Goal: Information Seeking & Learning: Learn about a topic

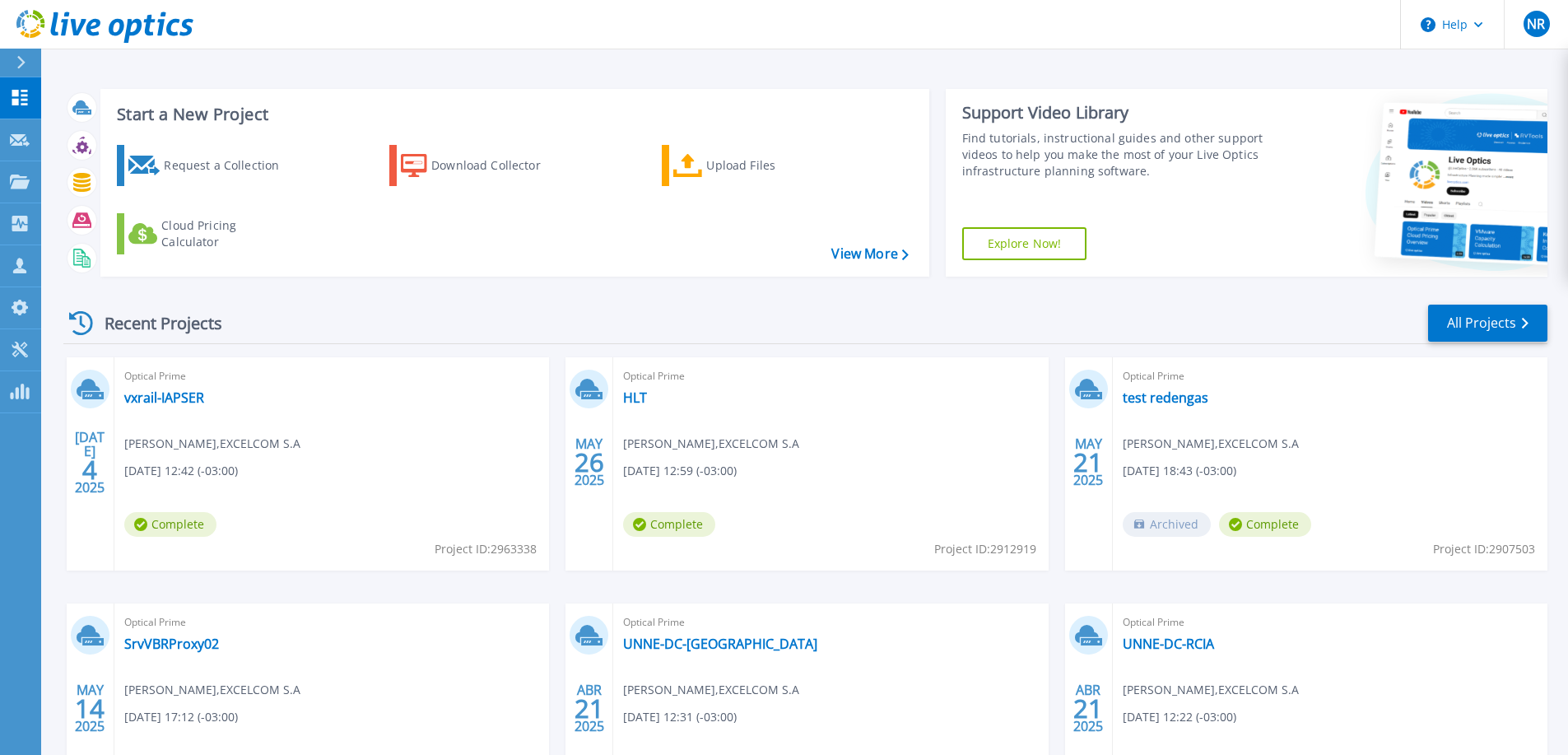
click at [175, 412] on div "Optical Prime vxrail-IAPSER Nicolas Regenhardt , EXCELCOM S.A 07/04/2025, 12:42…" at bounding box center [332, 464] width 435 height 213
click at [176, 401] on link "vxrail-IAPSER" at bounding box center [164, 398] width 80 height 17
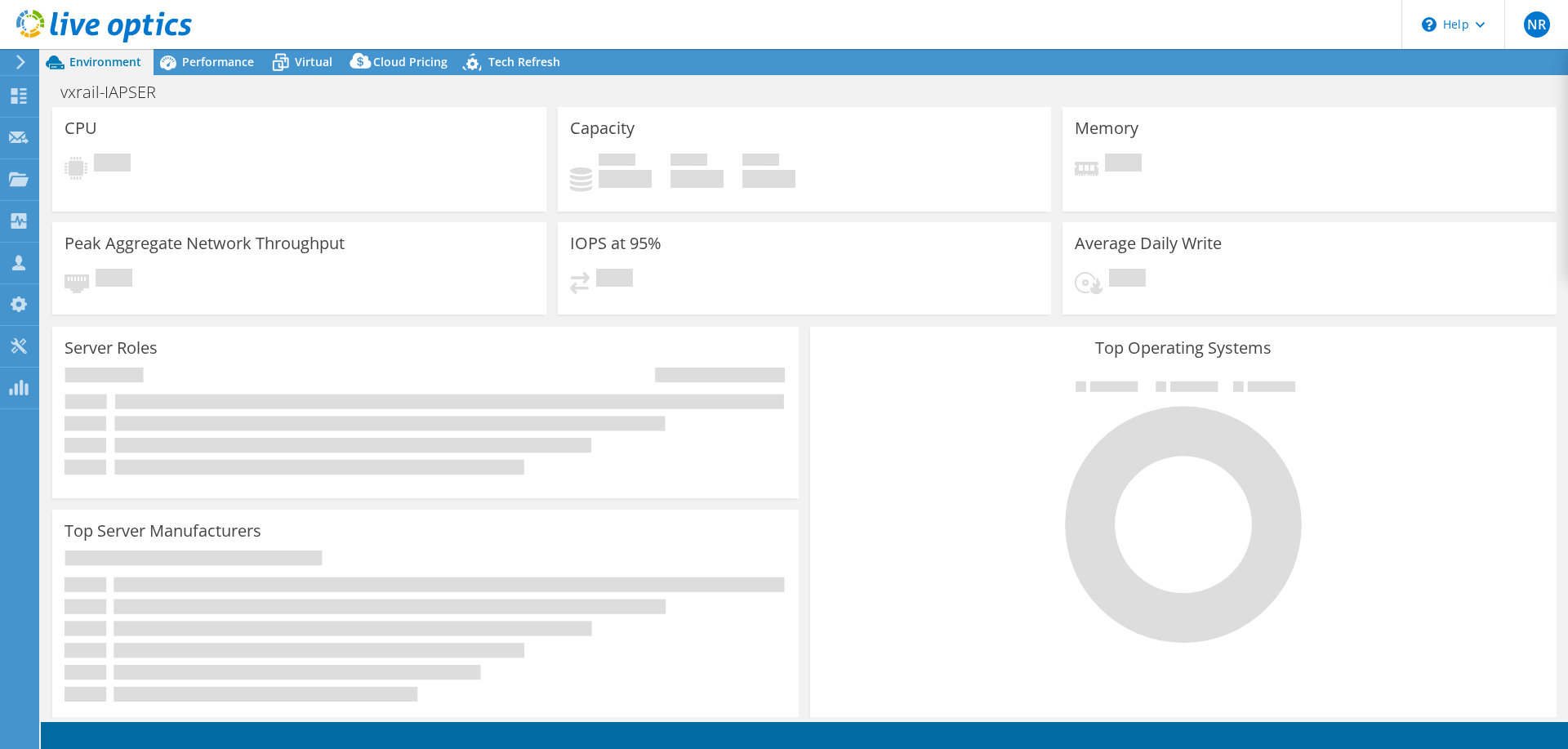
select select "USD"
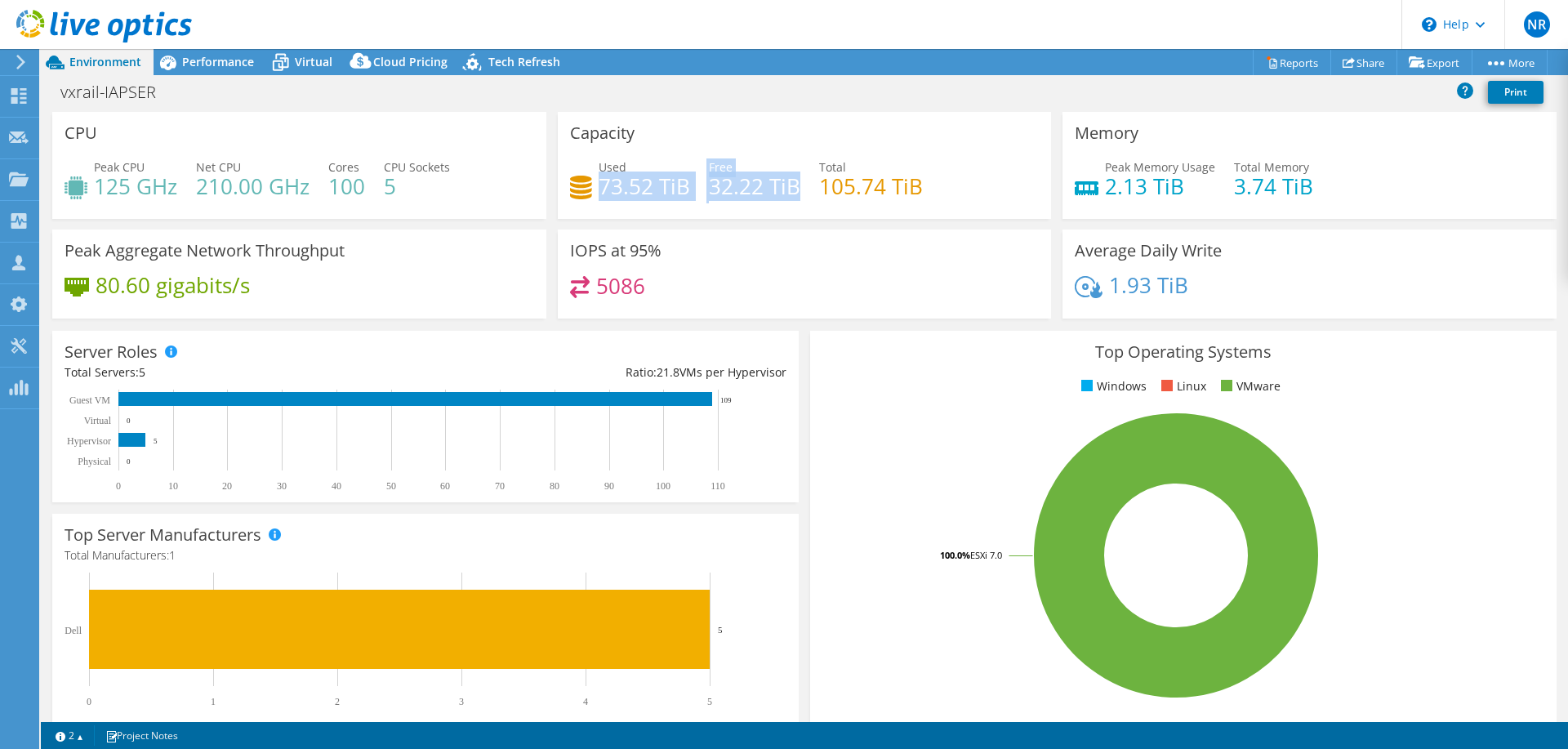
drag, startPoint x: 594, startPoint y: 186, endPoint x: 788, endPoint y: 174, distance: 194.4
click at [788, 174] on div "Used 73.52 TiB Free 32.22 TiB Total 105.74 TiB" at bounding box center [805, 185] width 470 height 53
click at [788, 178] on h4 "32.22 TiB" at bounding box center [754, 187] width 91 height 18
drag, startPoint x: 790, startPoint y: 179, endPoint x: 553, endPoint y: 166, distance: 237.4
click at [557, 166] on div "Capacity Used 73.52 TiB Free 32.22 TiB Total 105.74 TiB" at bounding box center [804, 165] width 494 height 107
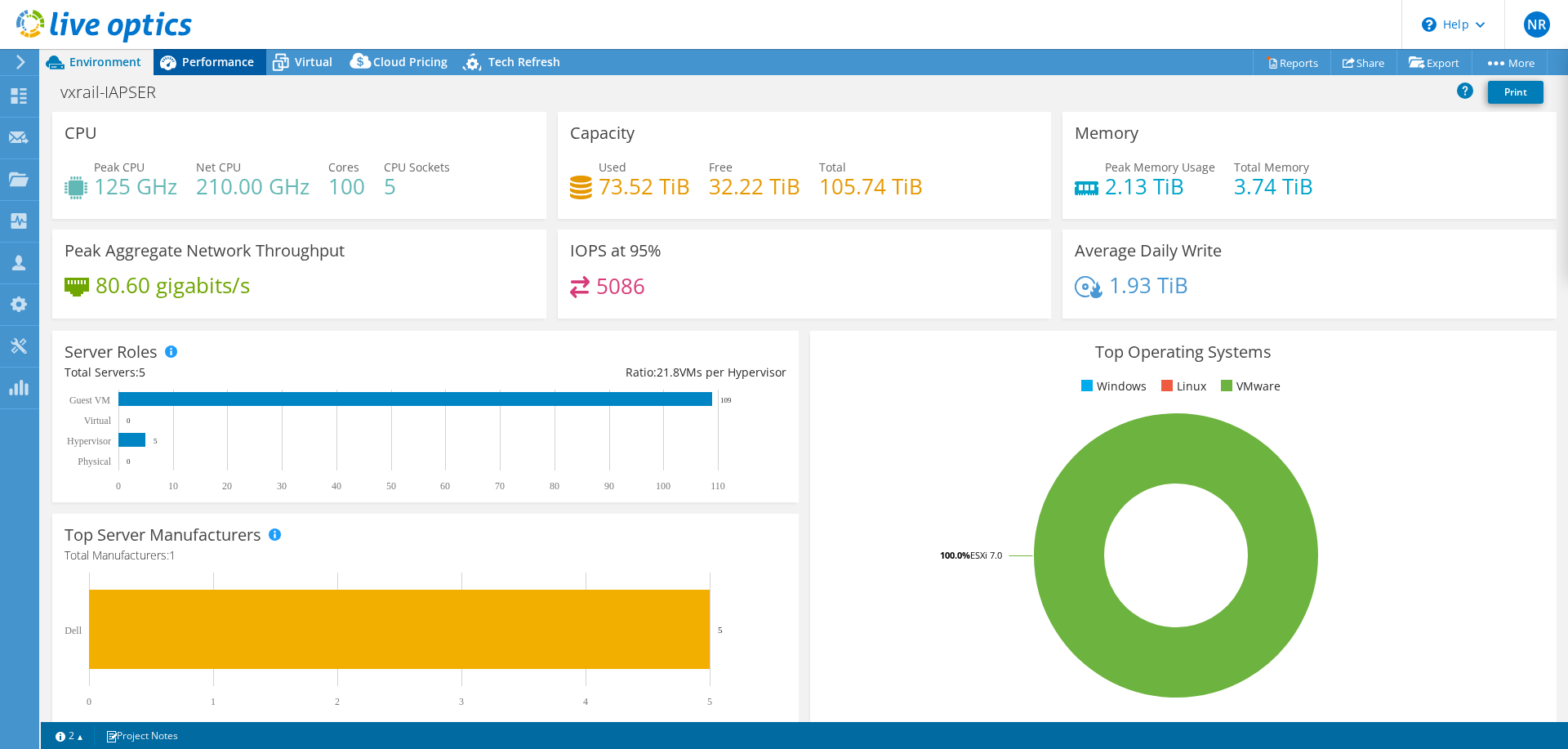
click at [234, 63] on span "Performance" at bounding box center [218, 62] width 72 height 16
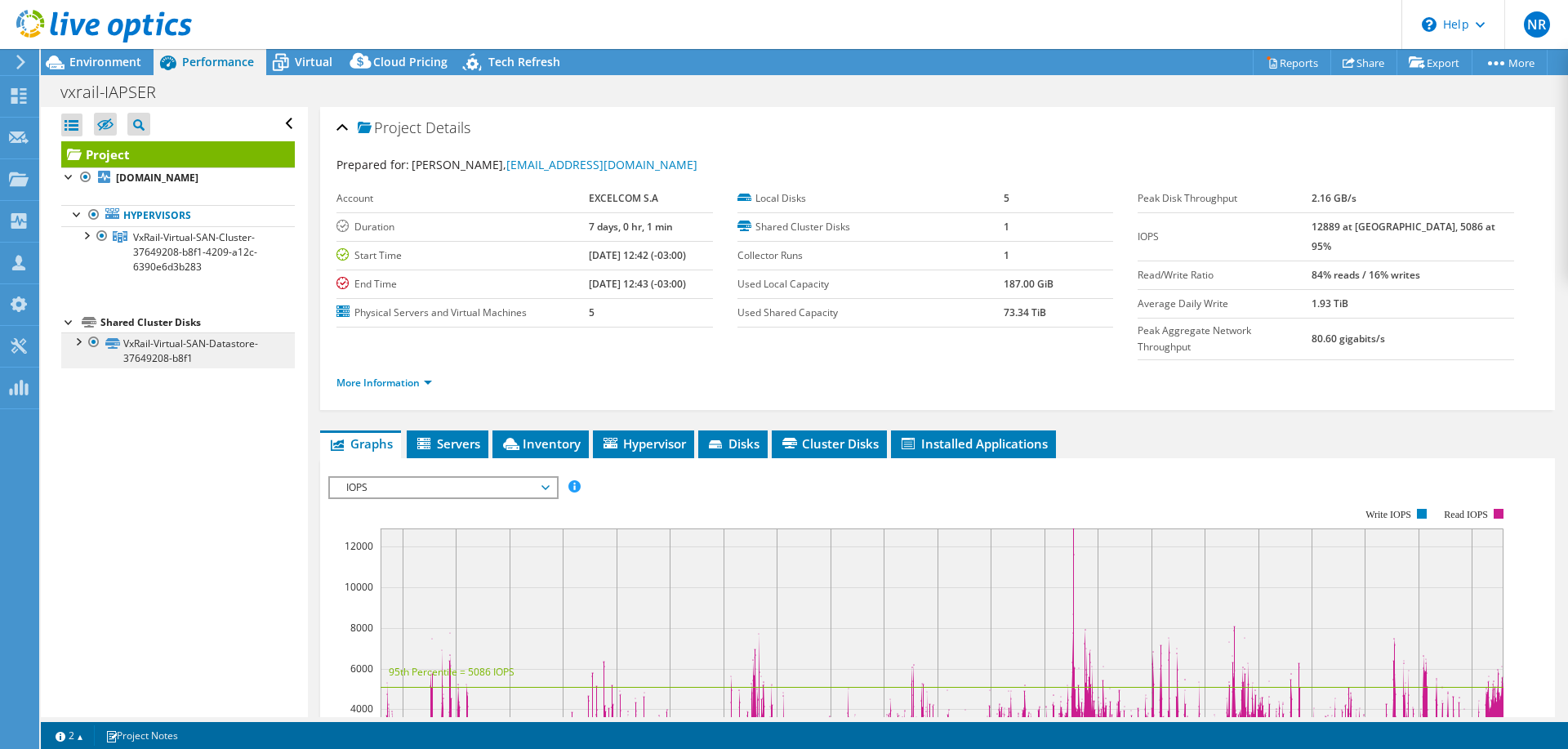
click at [69, 357] on li "VxRail-Virtual-SAN-Datastore-37649208-b8f1 VxRail-Virtual-SAN-Datastore-3764920…" at bounding box center [178, 350] width 234 height 36
click at [79, 349] on div at bounding box center [77, 340] width 17 height 17
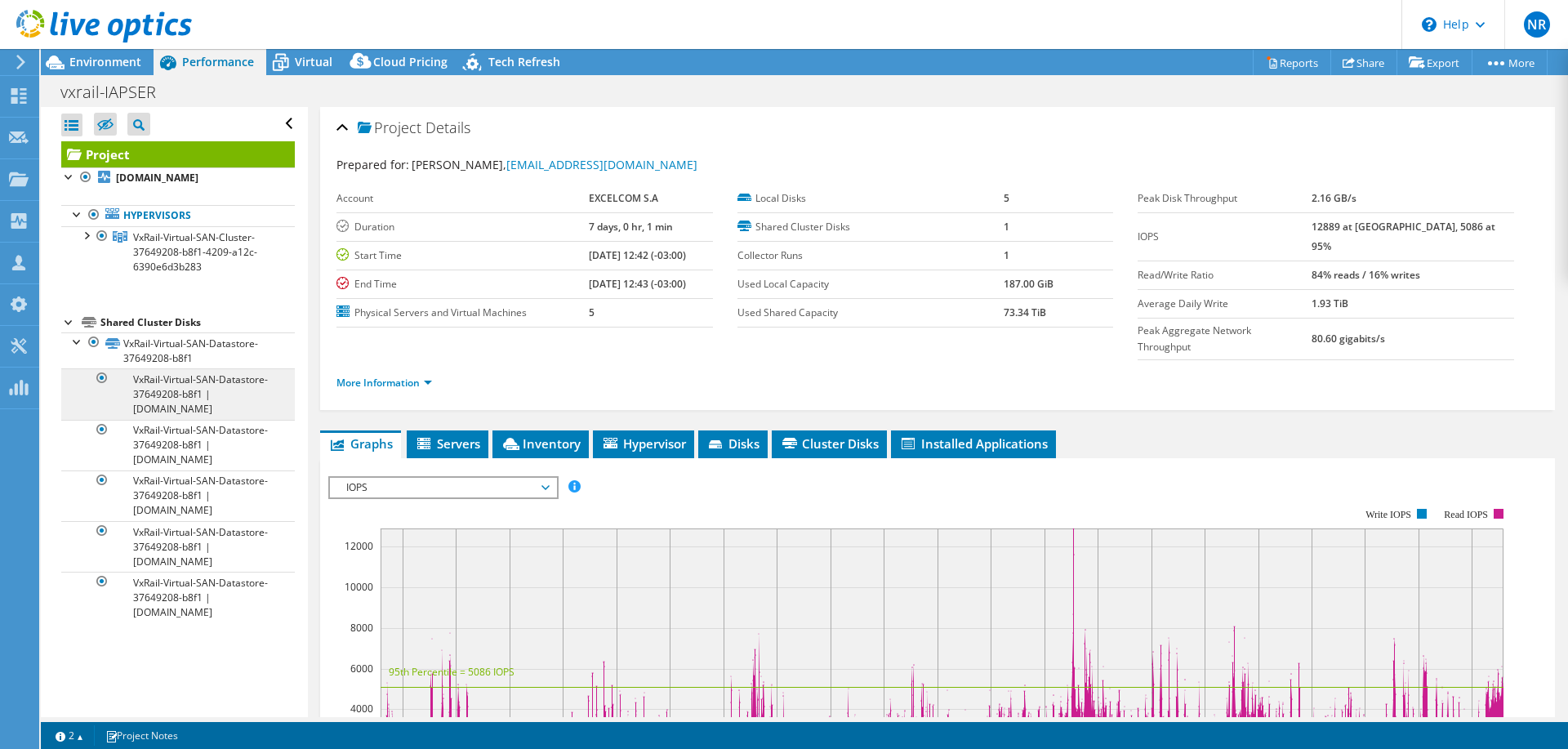
scroll to position [13, 0]
click at [189, 393] on link "VxRail-Virtual-SAN-Datastore-37649208-b8f1 | [DOMAIN_NAME]" at bounding box center [178, 393] width 234 height 51
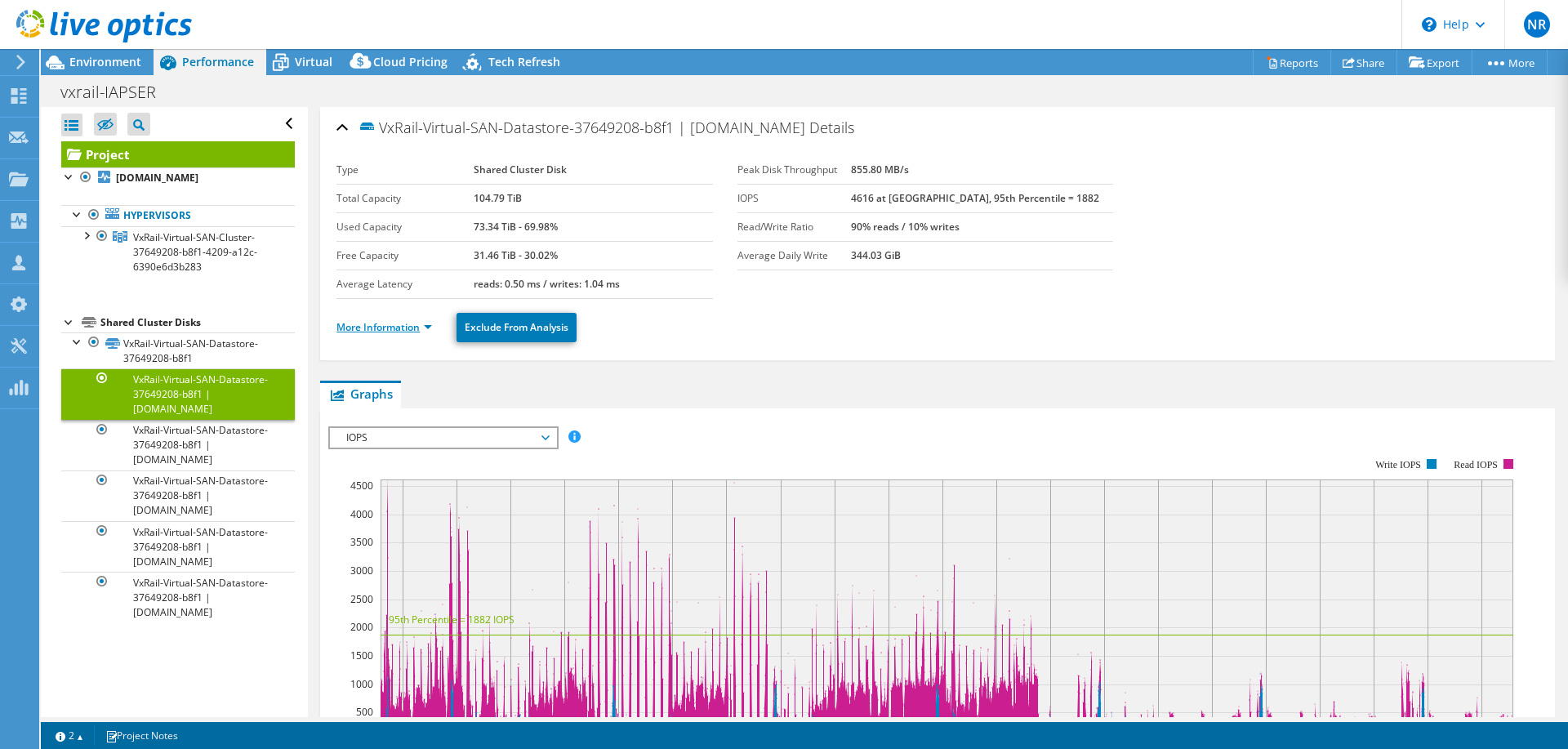
click at [398, 327] on link "More Information" at bounding box center [384, 327] width 95 height 14
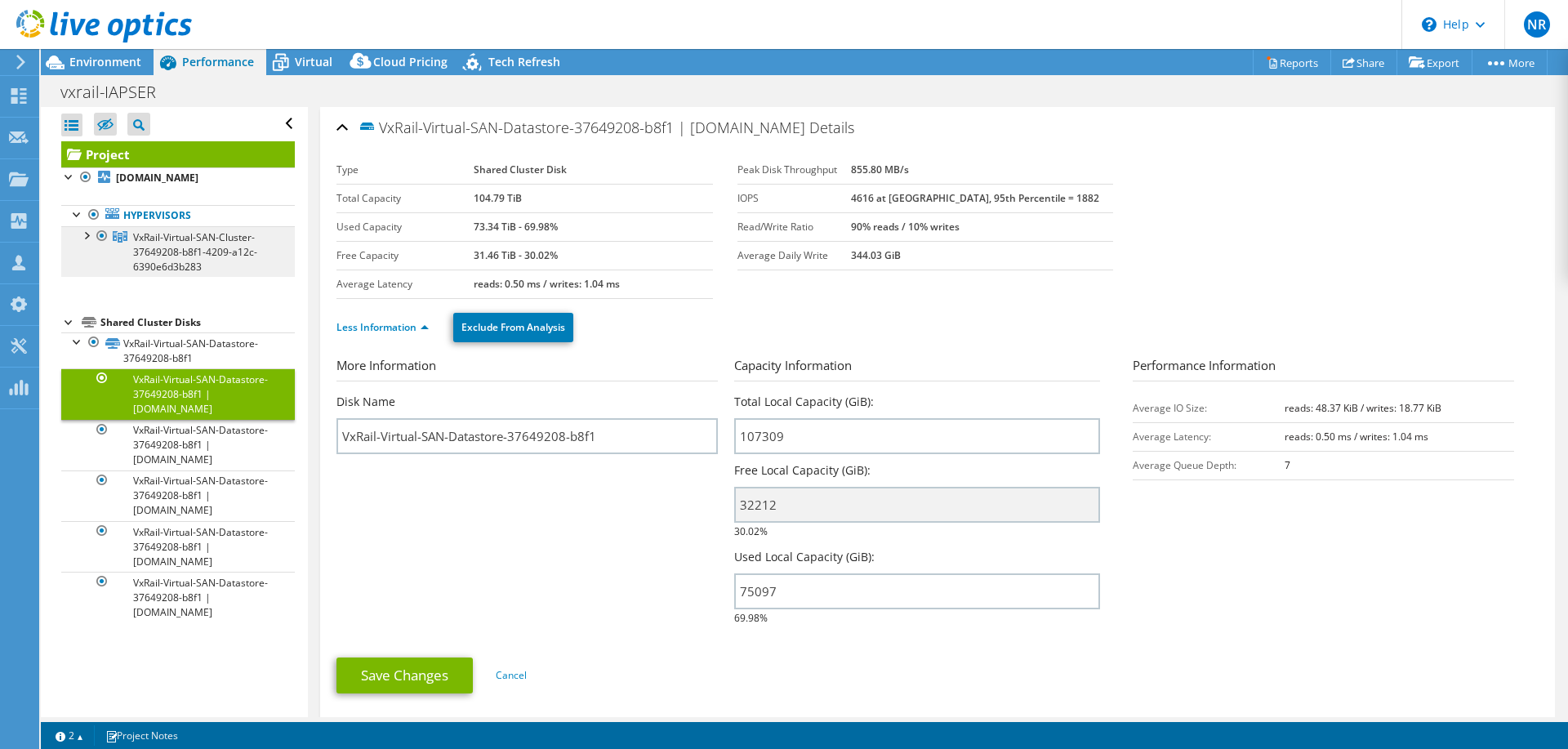
click at [159, 238] on span "VxRail-Virtual-SAN-Cluster-37649208-b8f1-4209-a12c-6390e6d3b283" at bounding box center [195, 252] width 124 height 44
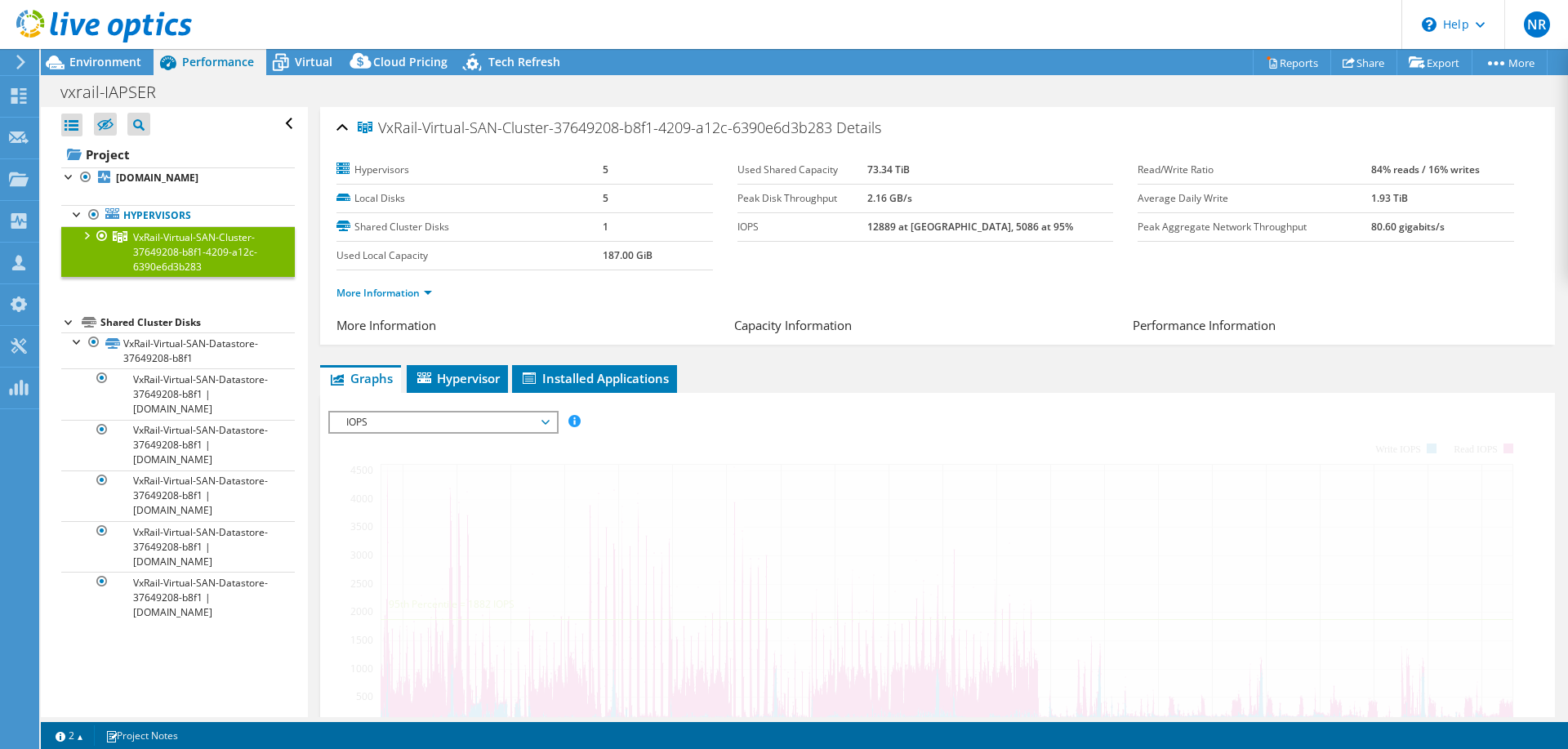
click at [81, 234] on div at bounding box center [85, 234] width 17 height 17
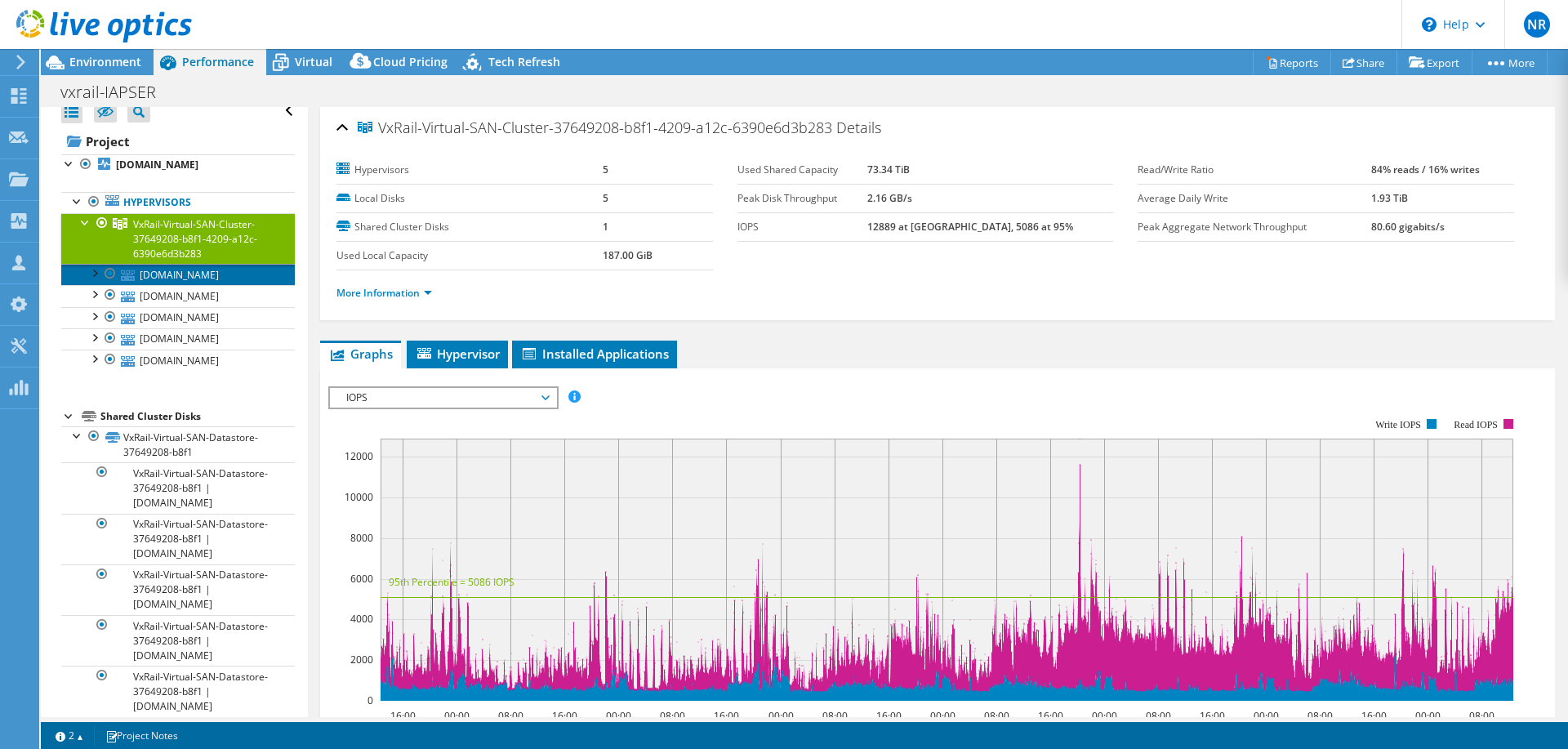
click at [162, 286] on link "[DOMAIN_NAME]" at bounding box center [178, 275] width 234 height 21
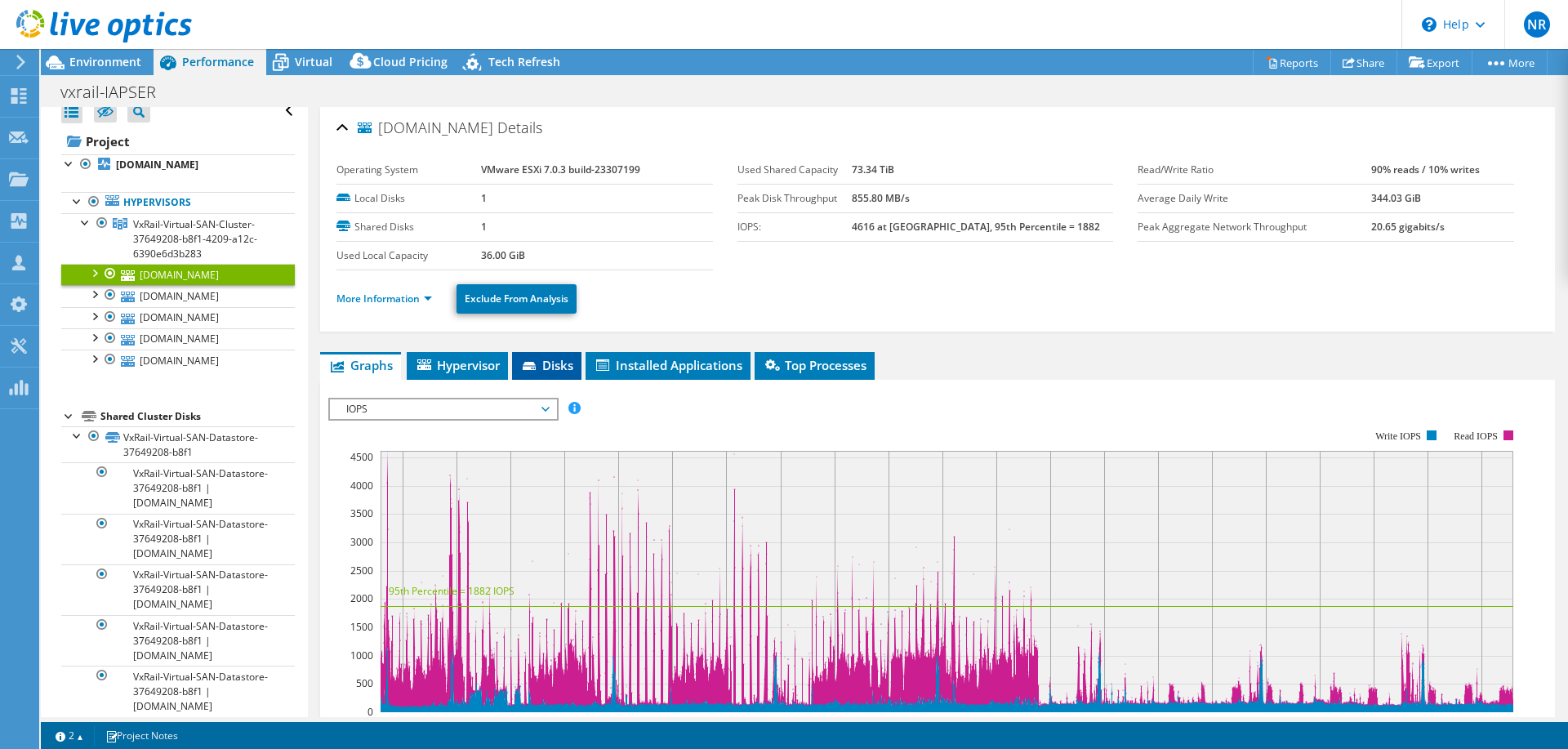
click at [545, 354] on li "Disks" at bounding box center [546, 365] width 69 height 28
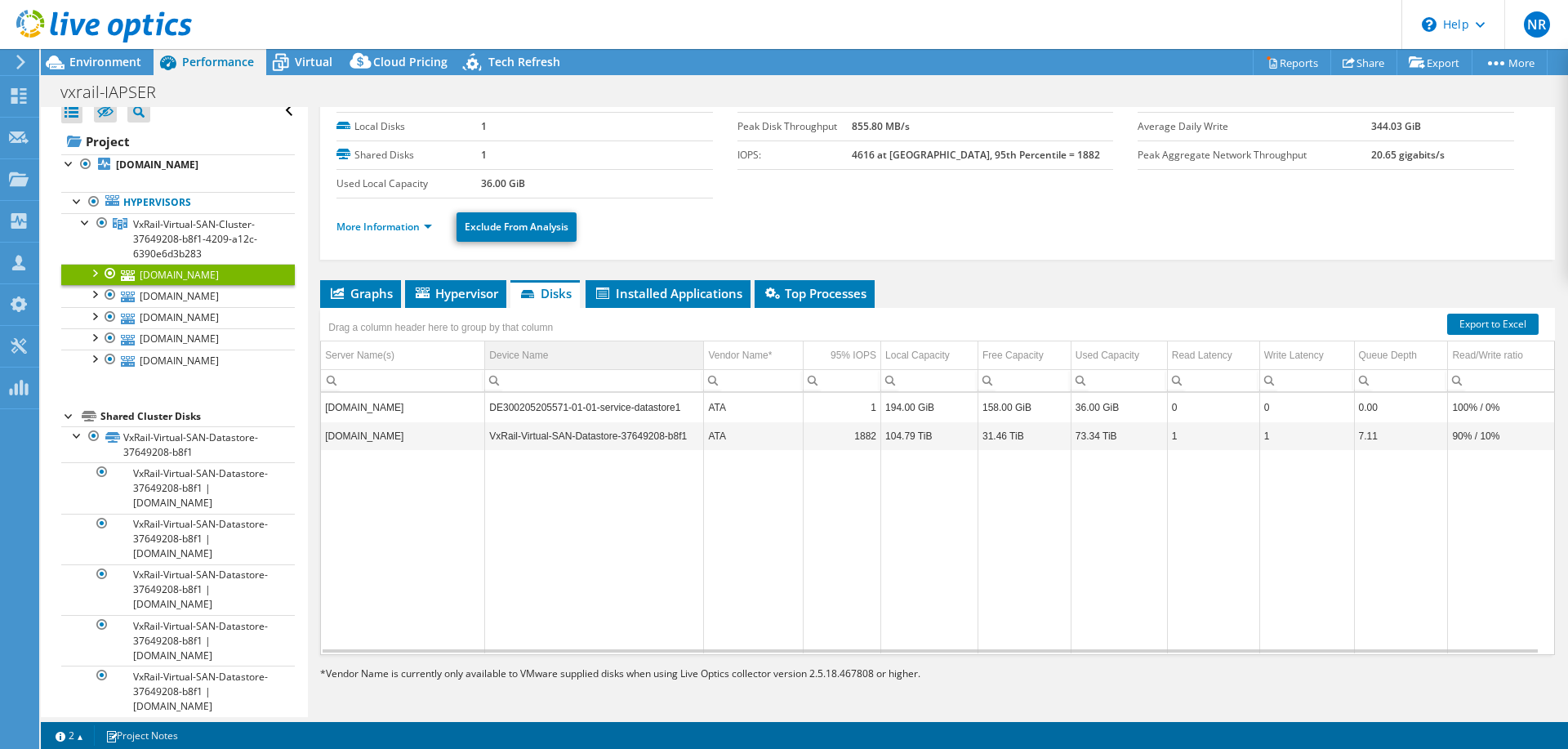
scroll to position [0, 0]
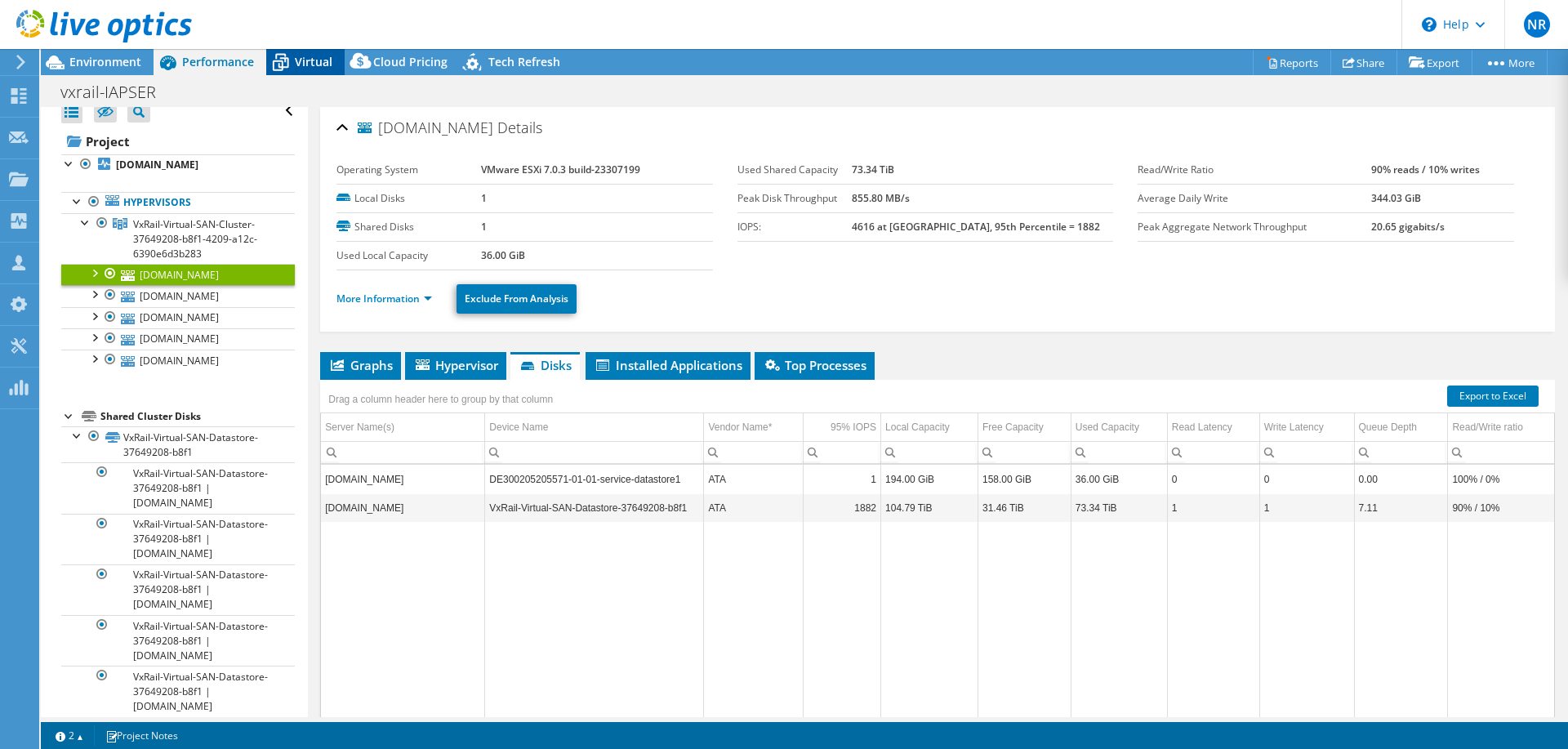
click at [306, 62] on span "Virtual" at bounding box center [314, 62] width 38 height 16
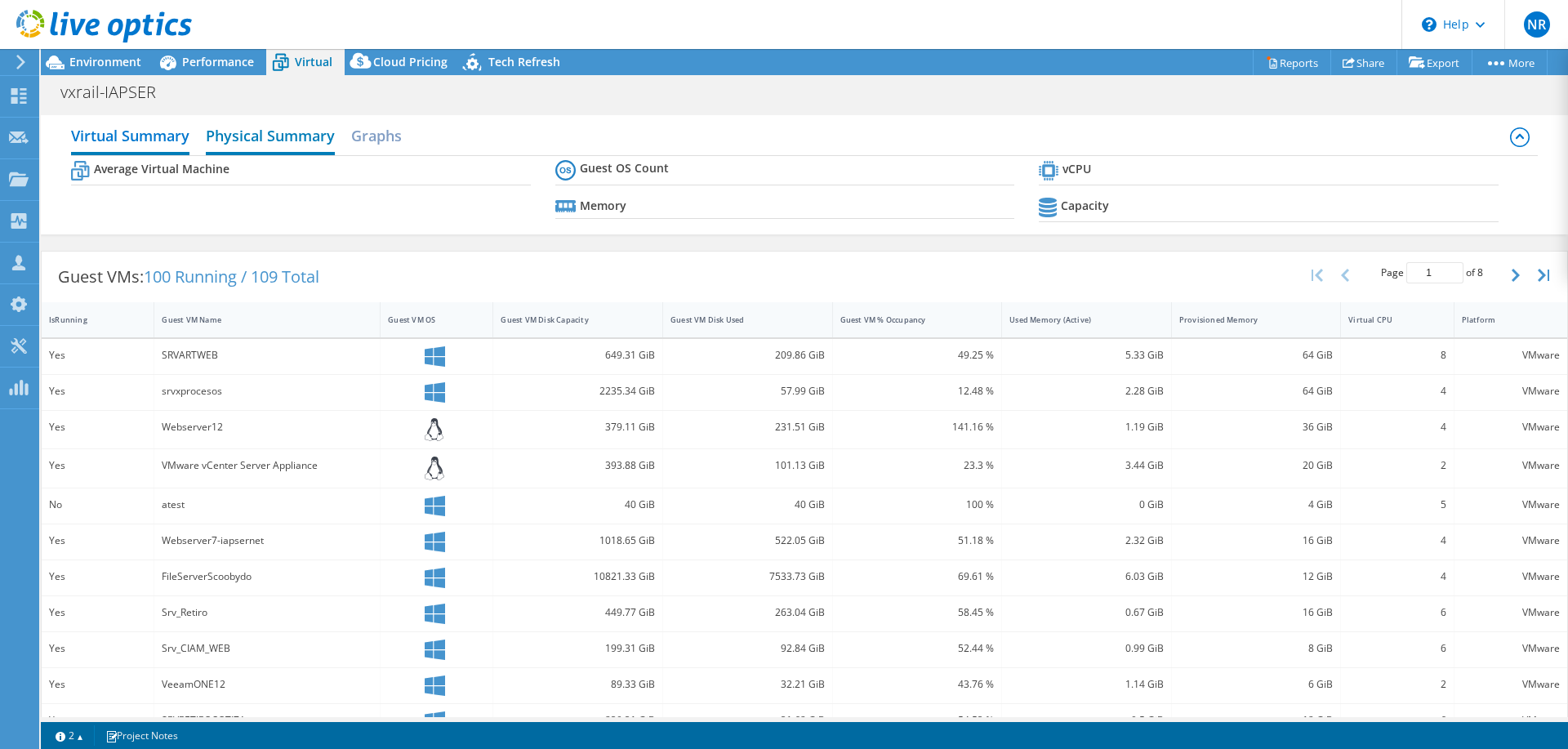
click at [288, 137] on h2 "Physical Summary" at bounding box center [270, 137] width 129 height 36
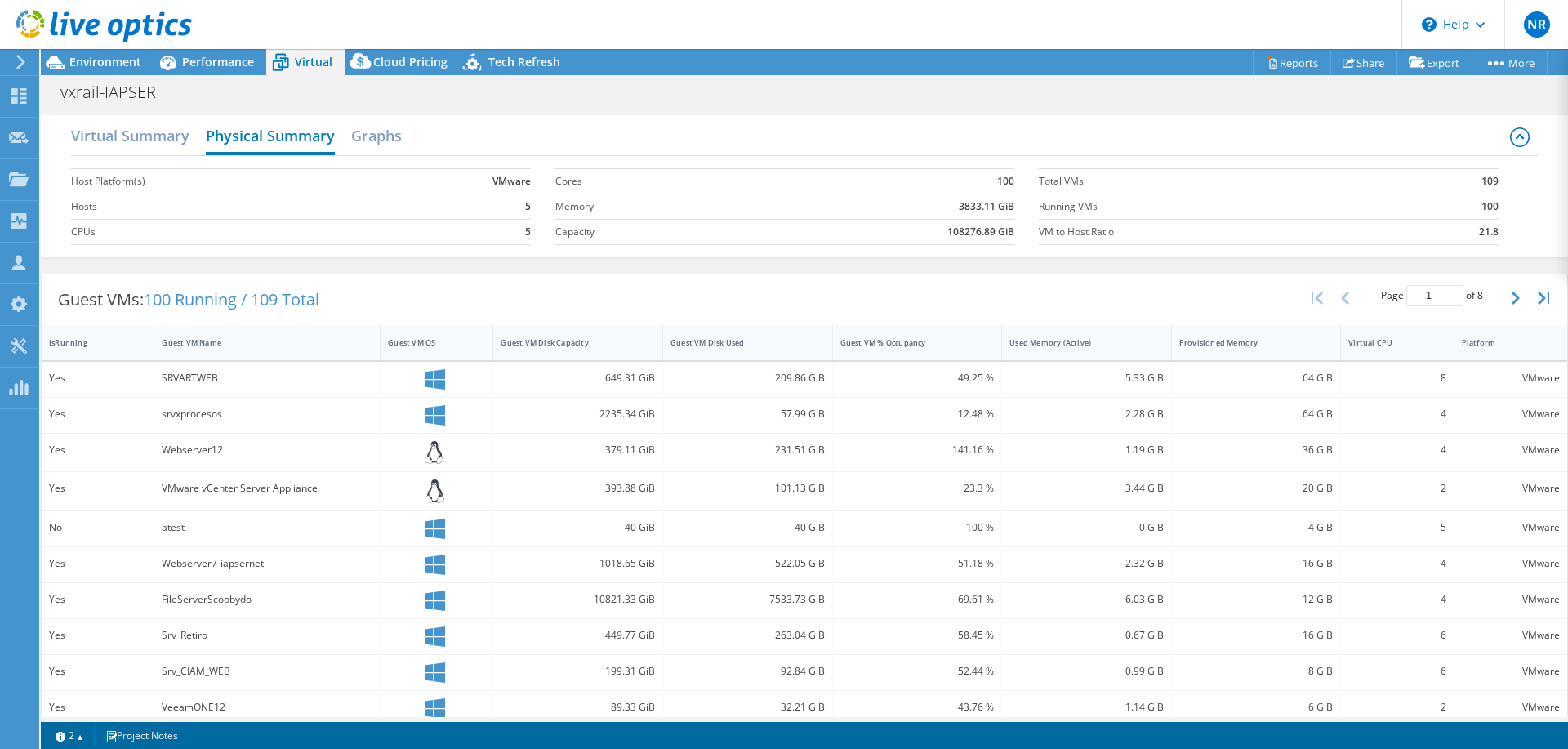
click at [272, 138] on h2 "Physical Summary" at bounding box center [270, 137] width 129 height 36
click at [128, 120] on h2 "Virtual Summary" at bounding box center [130, 137] width 118 height 36
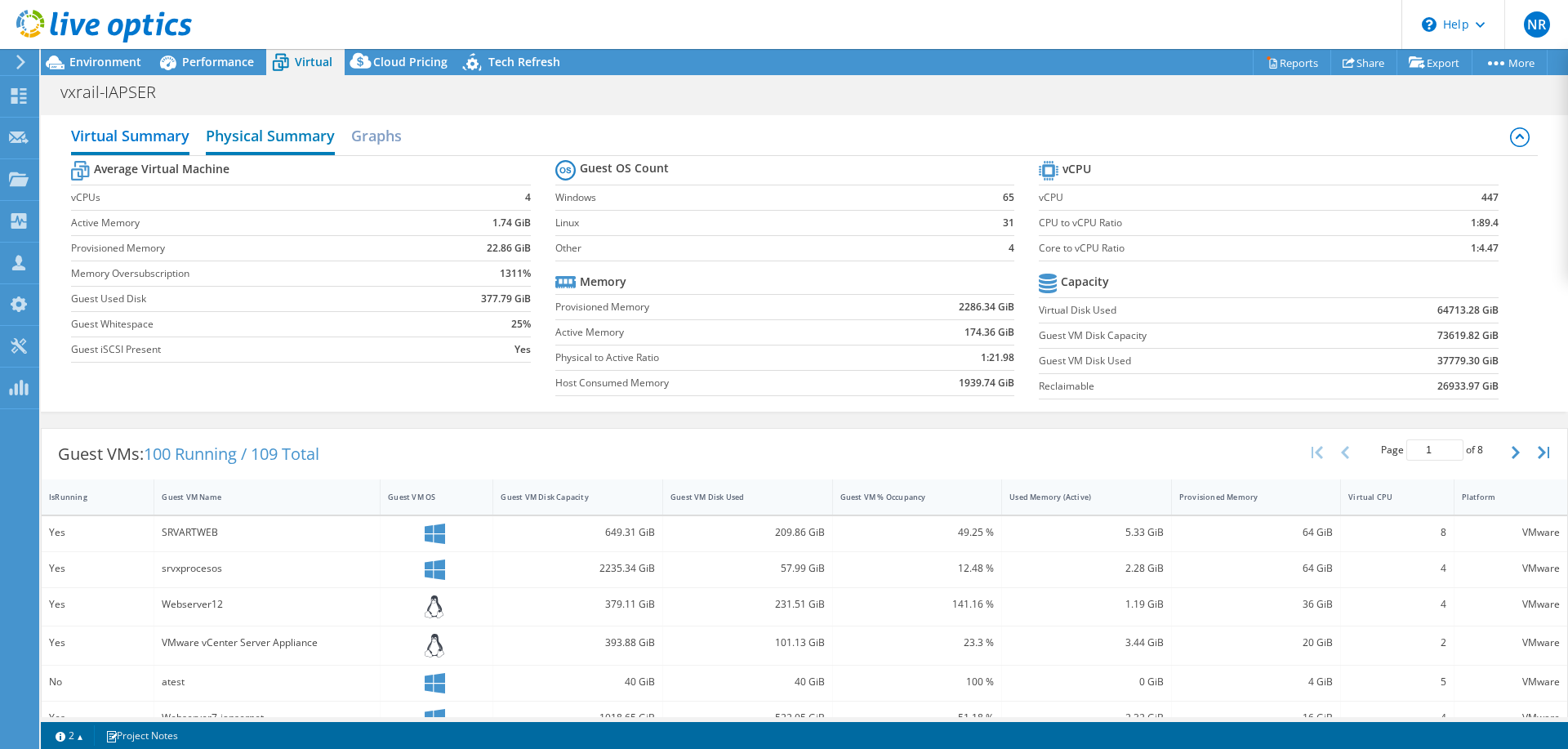
click at [236, 136] on h2 "Physical Summary" at bounding box center [270, 137] width 129 height 36
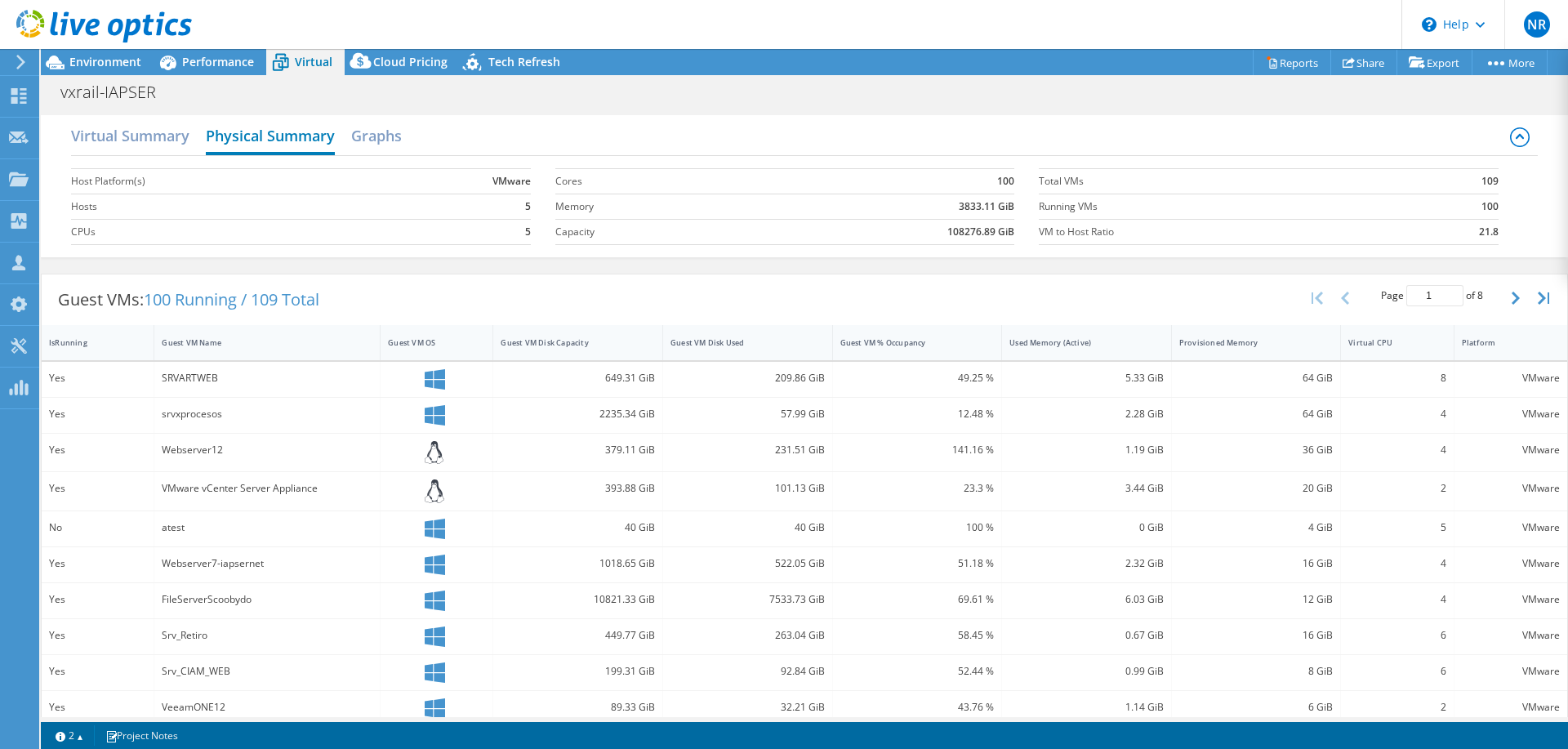
drag, startPoint x: 397, startPoint y: 136, endPoint x: 308, endPoint y: 128, distance: 89.4
click at [397, 136] on h2 "Graphs" at bounding box center [377, 136] width 50 height 33
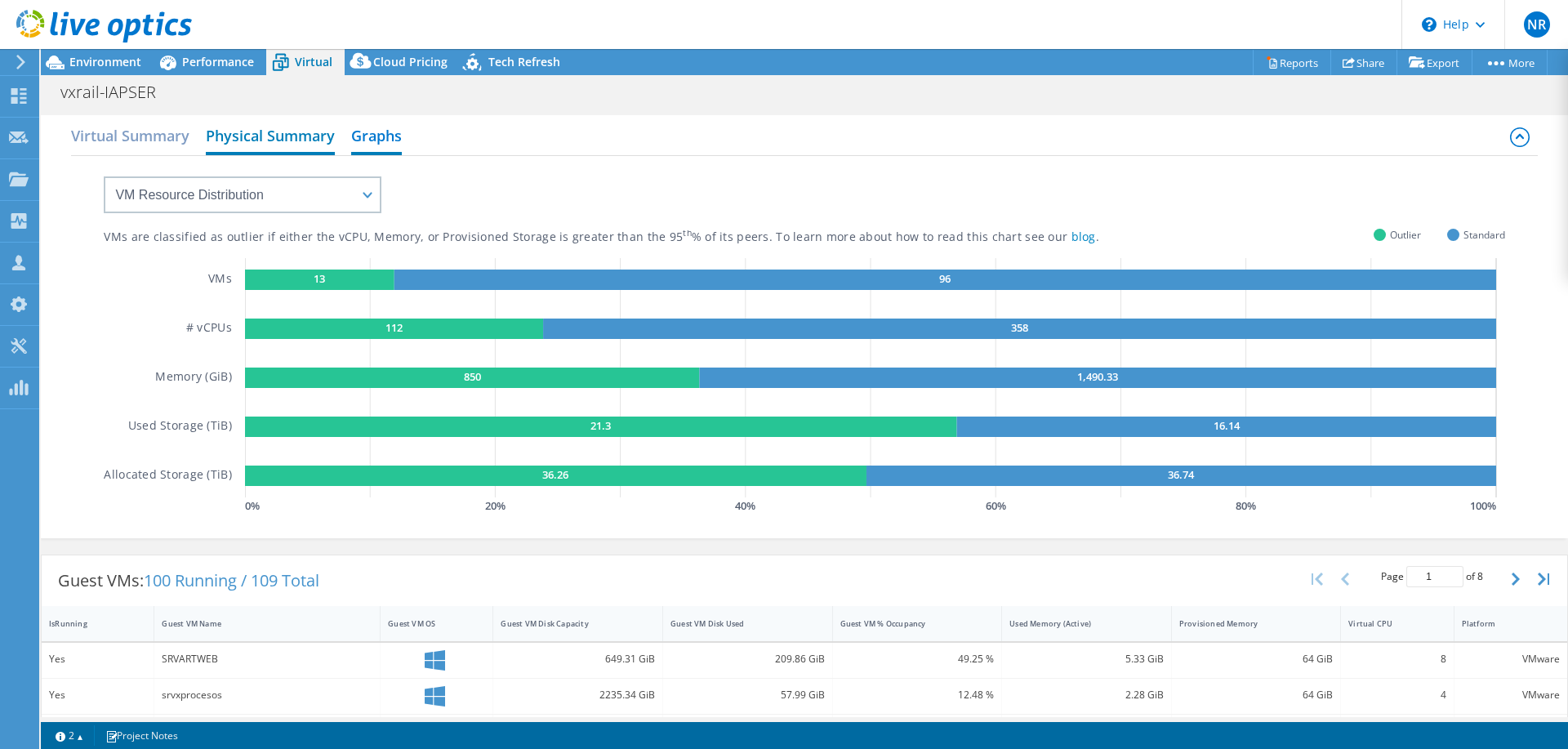
click at [278, 126] on h2 "Physical Summary" at bounding box center [270, 137] width 129 height 36
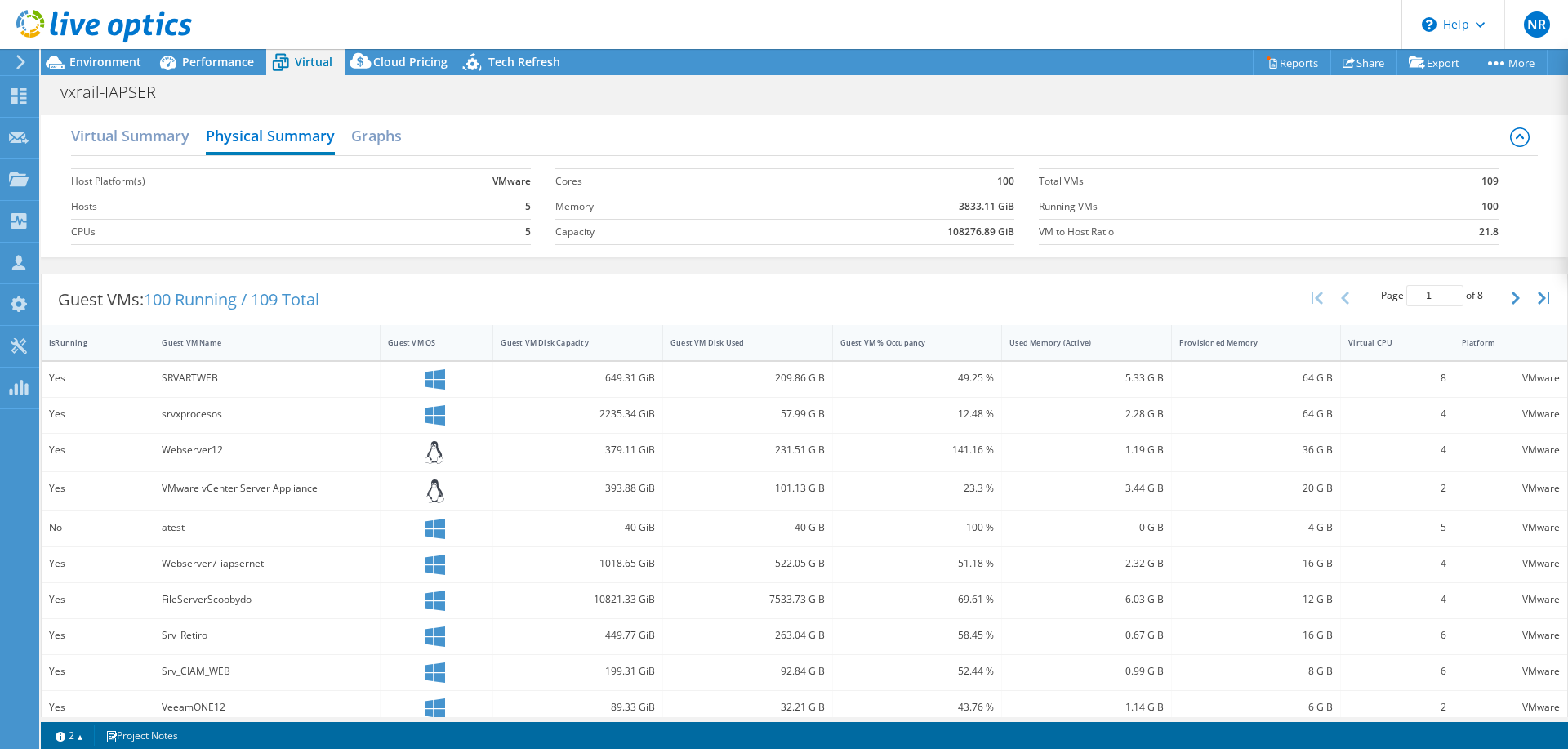
click at [113, 49] on div at bounding box center [96, 27] width 192 height 54
click at [107, 58] on span "Environment" at bounding box center [105, 62] width 72 height 16
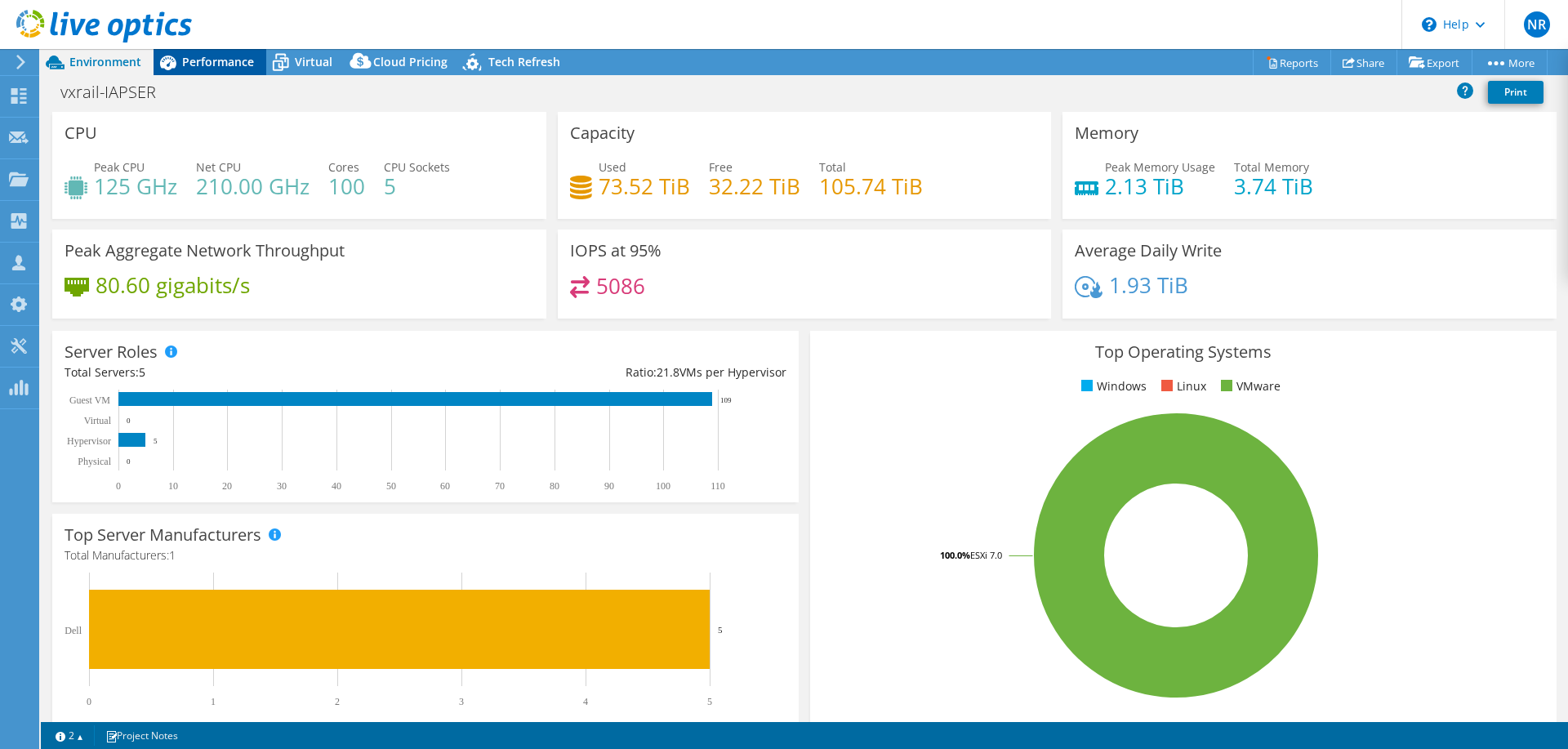
click at [212, 69] on span "Performance" at bounding box center [218, 62] width 72 height 16
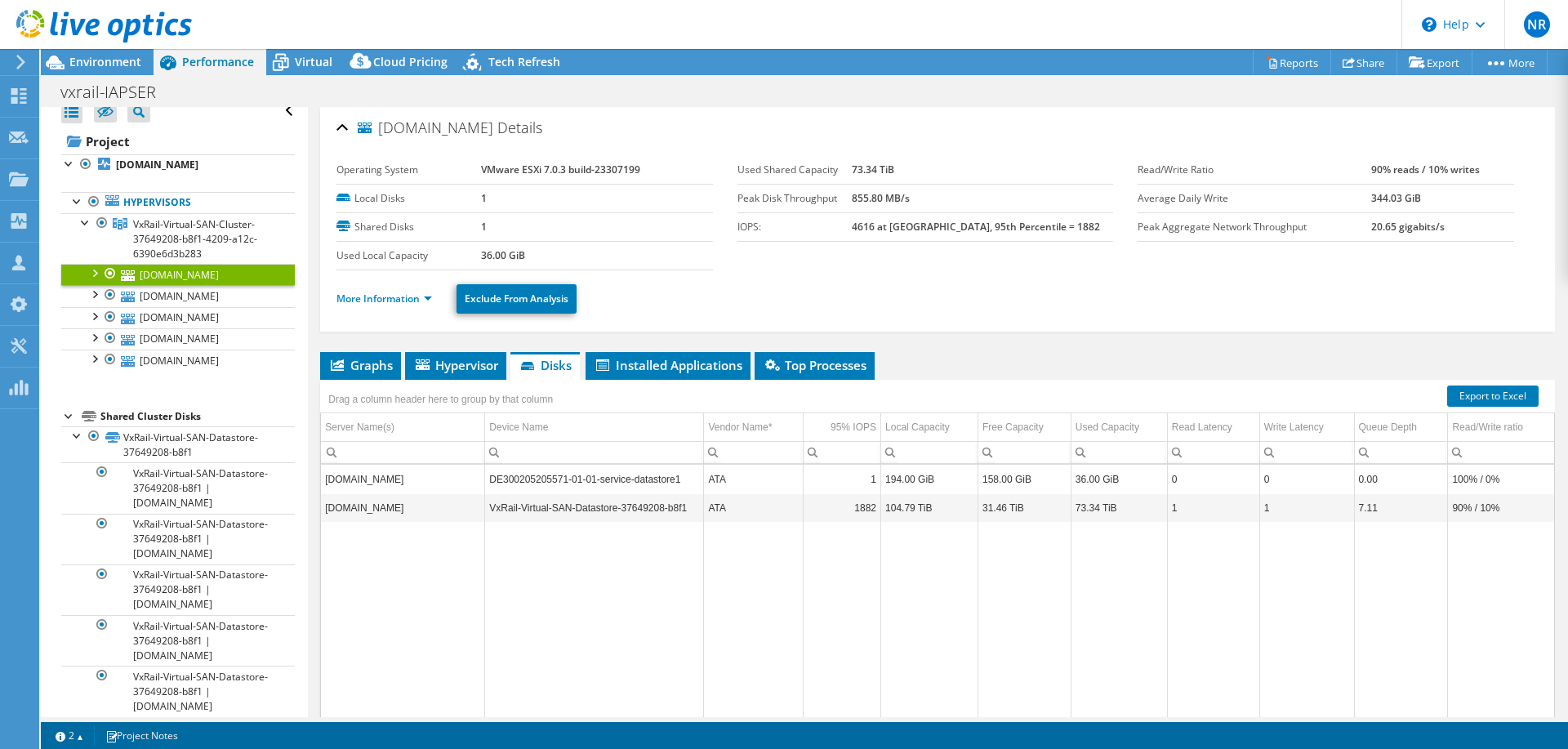
scroll to position [193, 0]
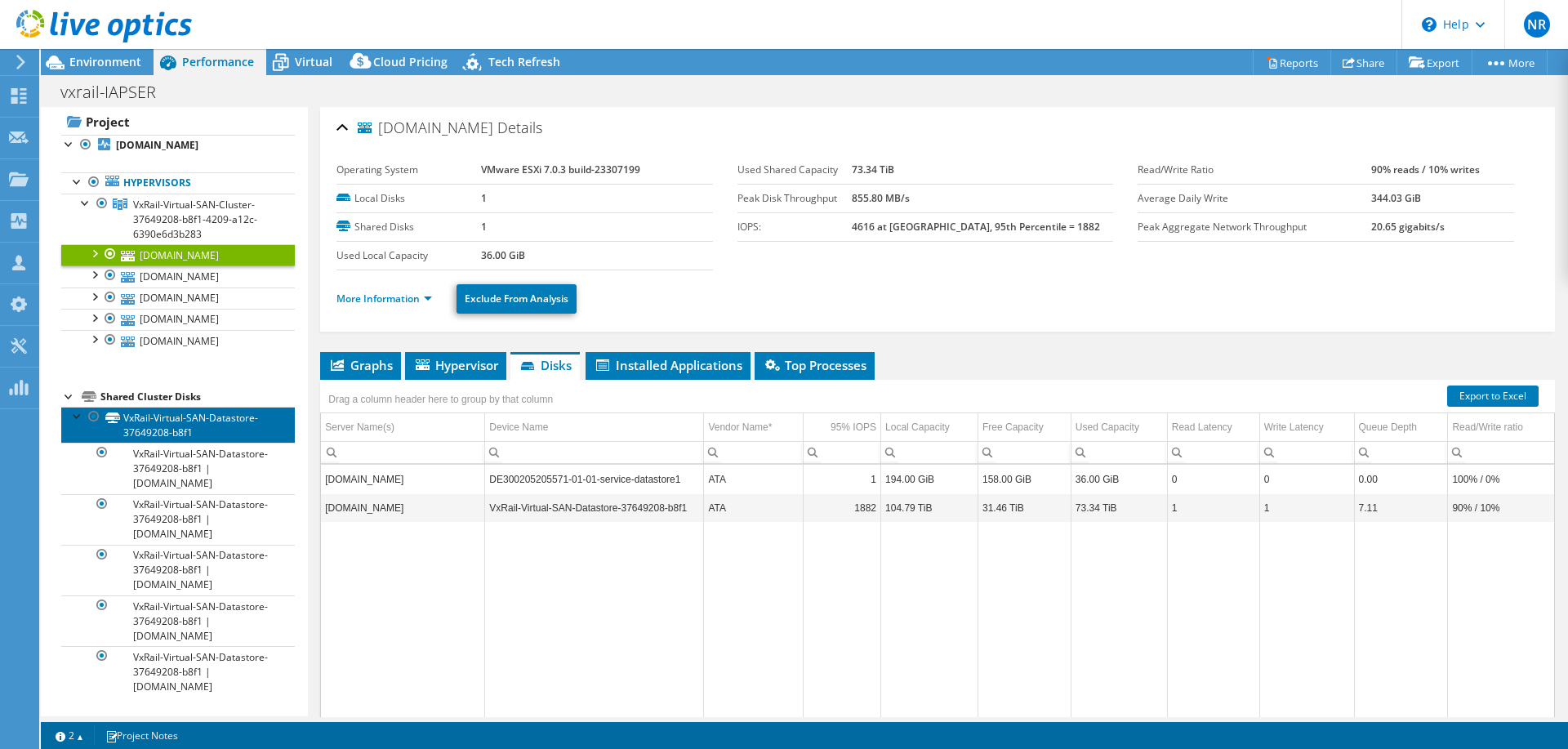
click at [152, 407] on link "VxRail-Virtual-SAN-Datastore-37649208-b8f1" at bounding box center [178, 425] width 234 height 36
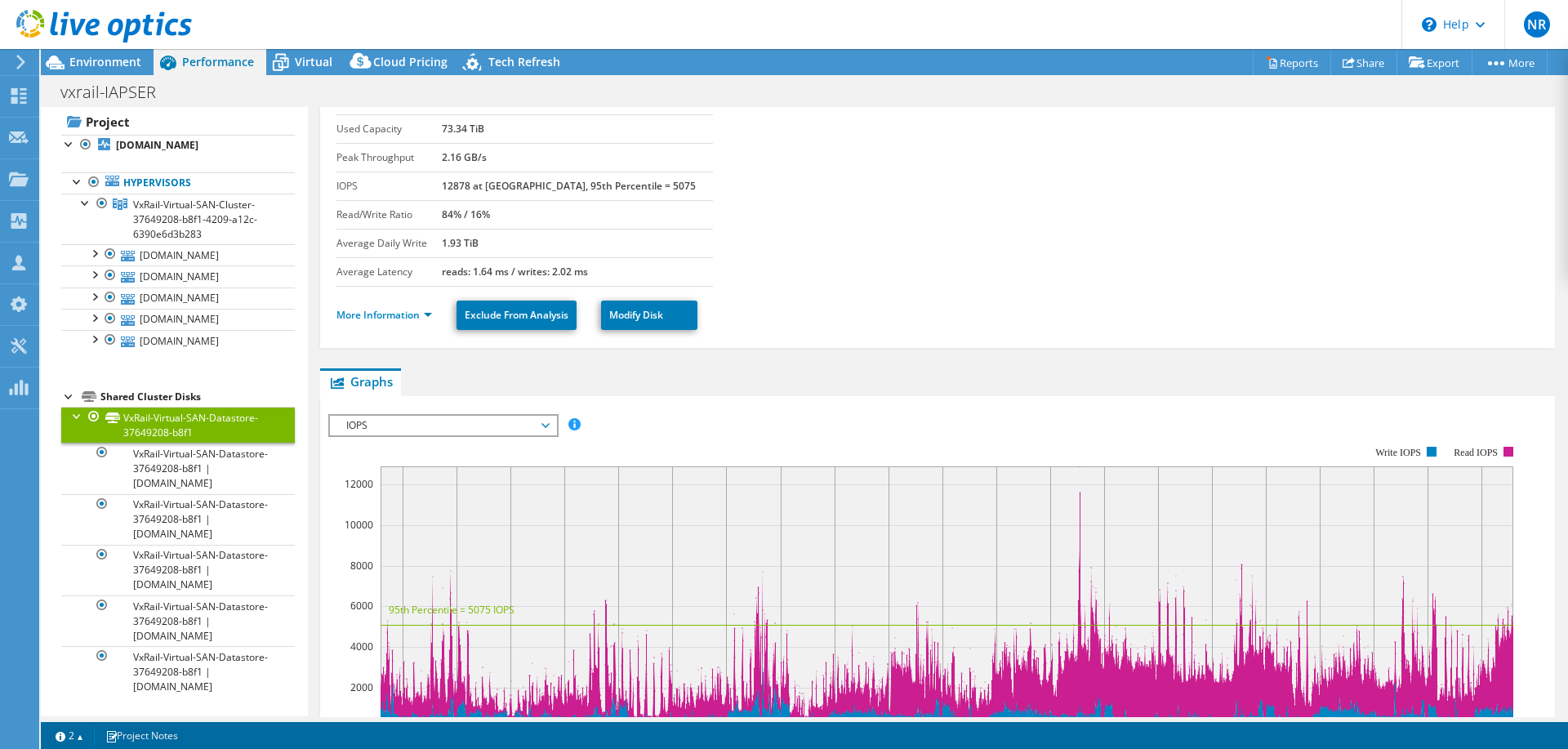
scroll to position [82, 0]
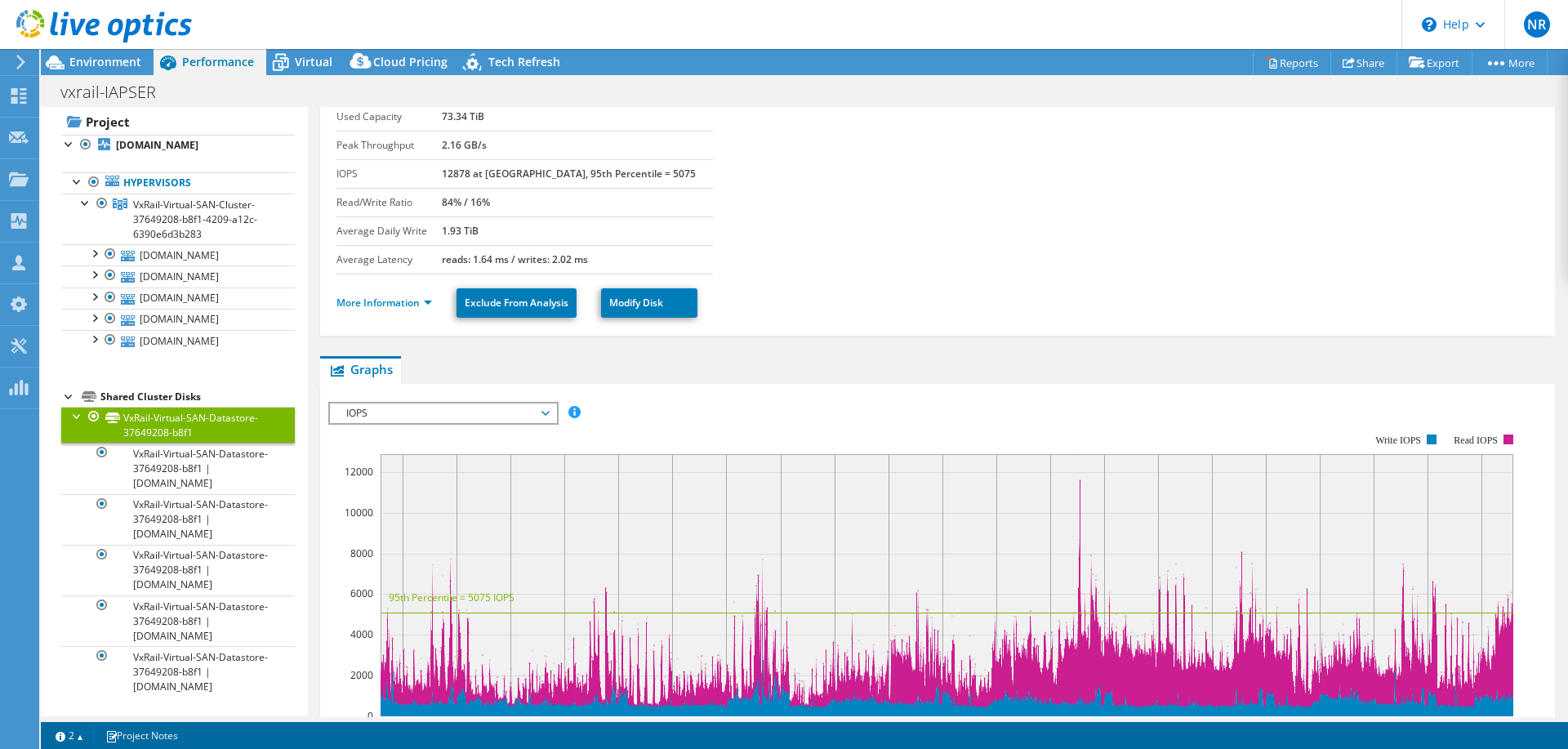
click at [386, 316] on ul "More Information Exclude From Analysis Modify Disk" at bounding box center [938, 301] width 1202 height 33
click at [388, 306] on link "More Information" at bounding box center [384, 302] width 95 height 14
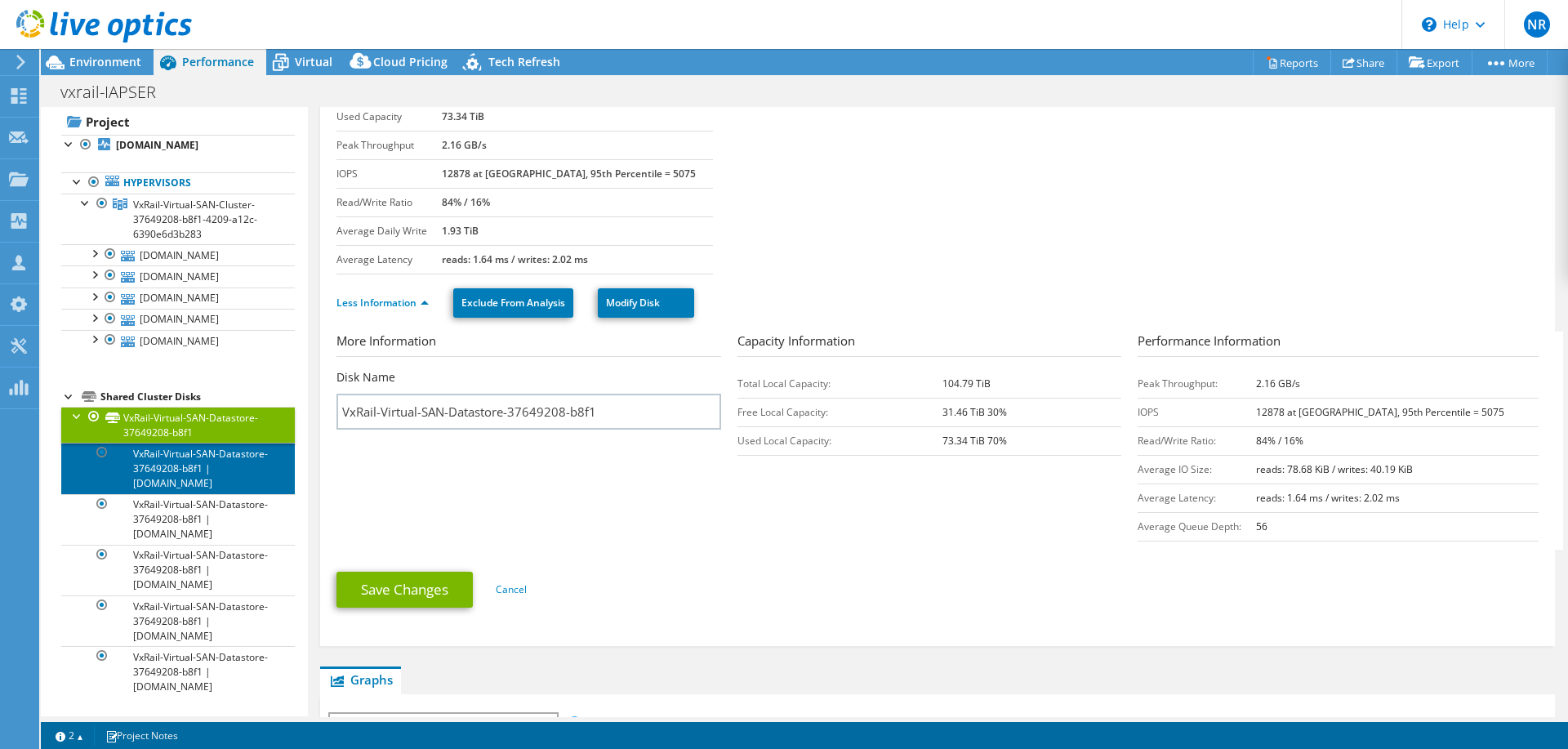
click at [183, 443] on link "VxRail-Virtual-SAN-Datastore-37649208-b8f1 | [DOMAIN_NAME]" at bounding box center [178, 468] width 234 height 51
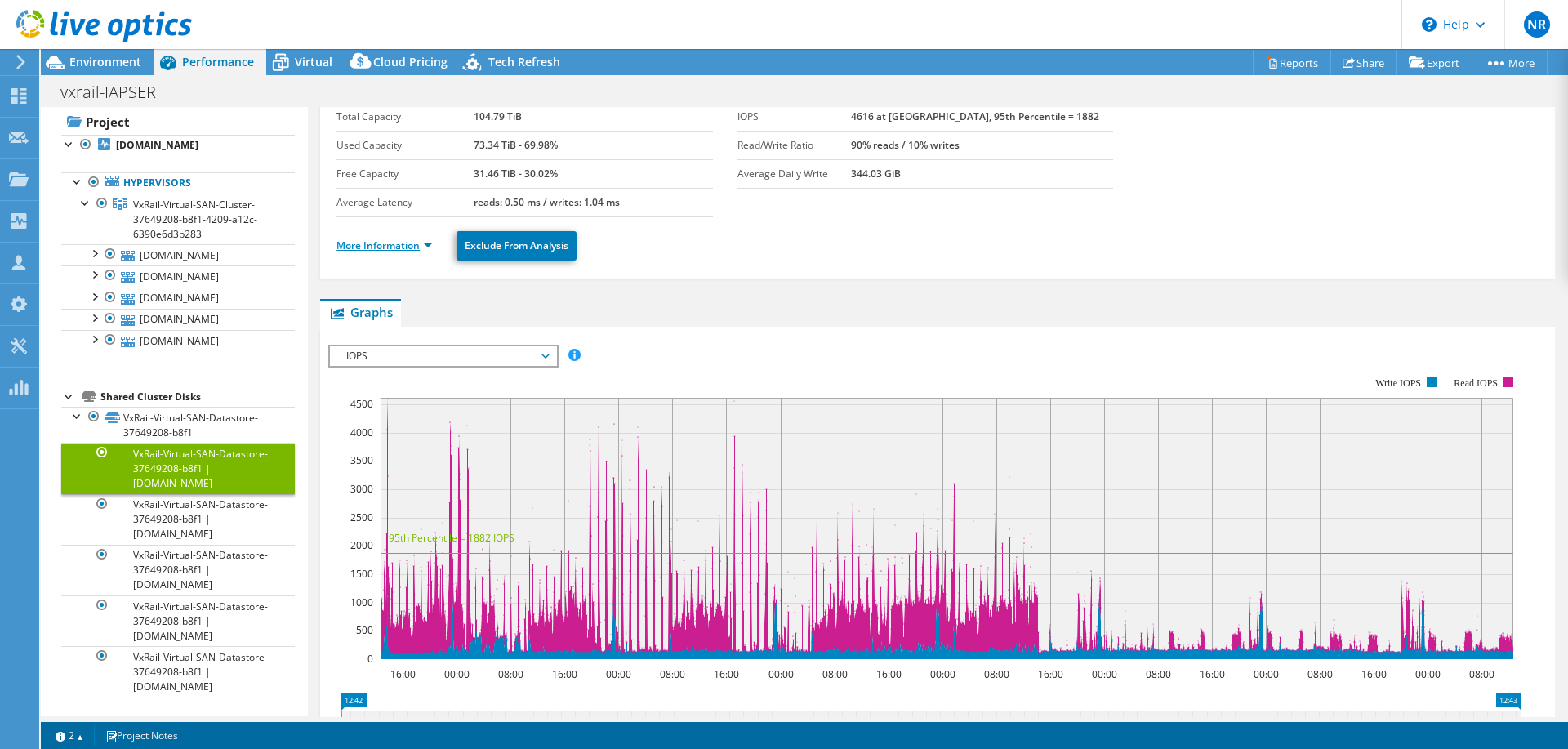
click at [406, 247] on link "More Information" at bounding box center [384, 246] width 95 height 14
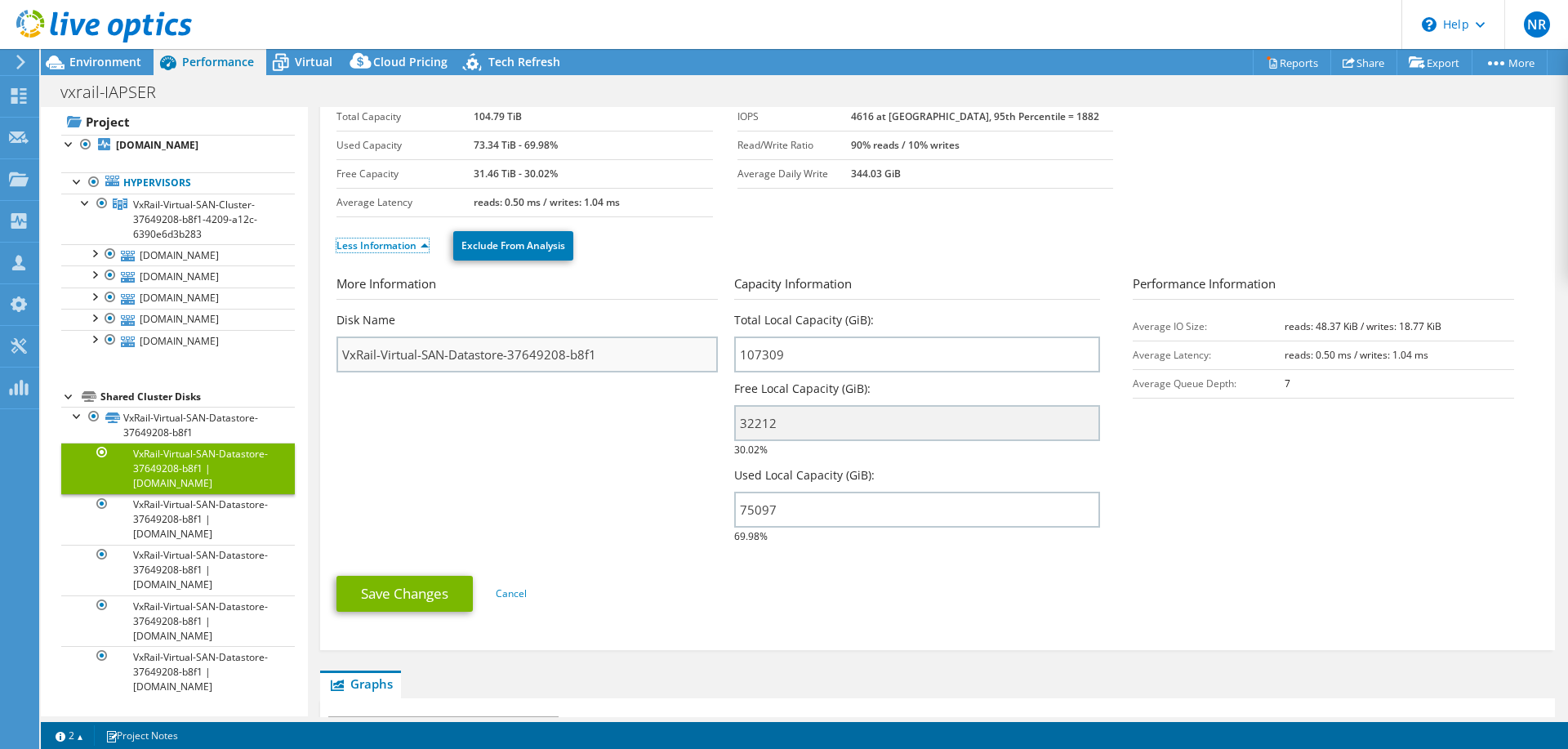
scroll to position [0, 0]
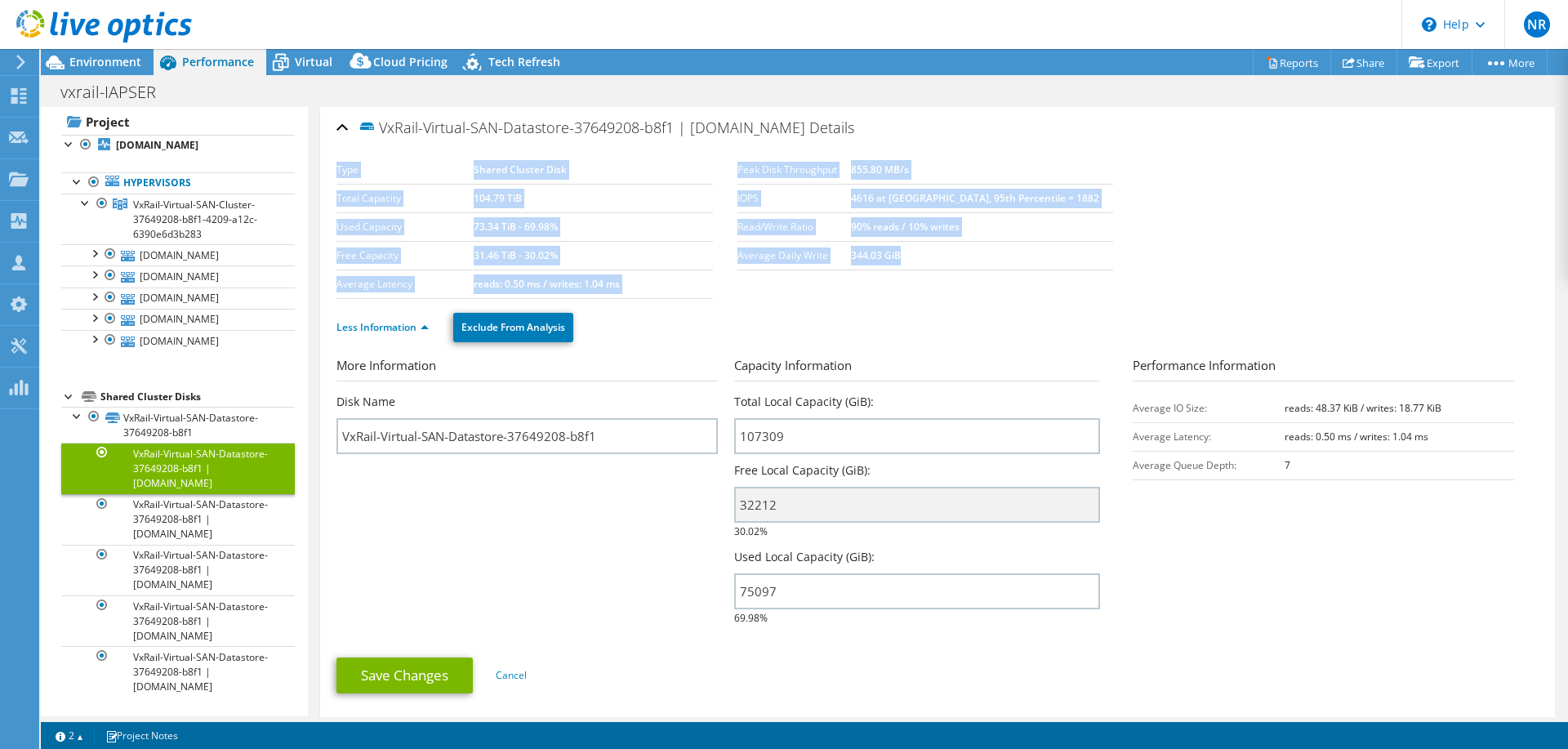
drag, startPoint x: 767, startPoint y: 258, endPoint x: 948, endPoint y: 244, distance: 181.5
click at [948, 244] on section "Type Shared Cluster Disk Total Capacity 104.79 TiB Used Capacity 73.34 TiB - 69…" at bounding box center [938, 227] width 1202 height 143
click at [948, 244] on td "344.03 GiB" at bounding box center [982, 255] width 262 height 28
